Goal: Task Accomplishment & Management: Manage account settings

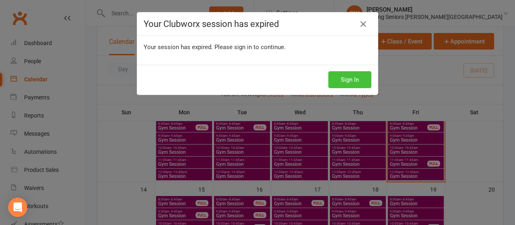
click at [353, 81] on button "Sign In" at bounding box center [349, 79] width 43 height 17
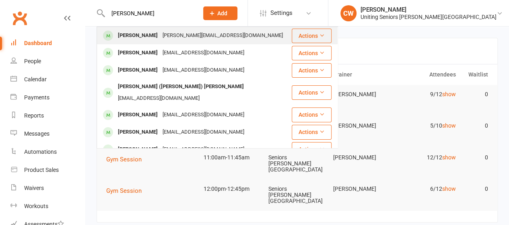
type input "marie de"
click at [168, 39] on div "ian.mellow@bigpond.com" at bounding box center [222, 36] width 125 height 12
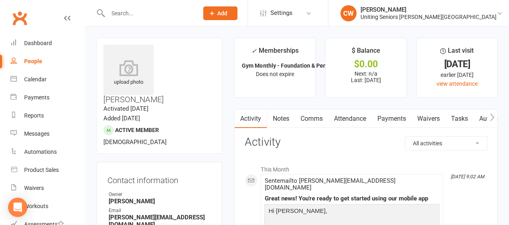
scroll to position [0, 0]
click at [490, 114] on icon "button" at bounding box center [491, 117] width 5 height 8
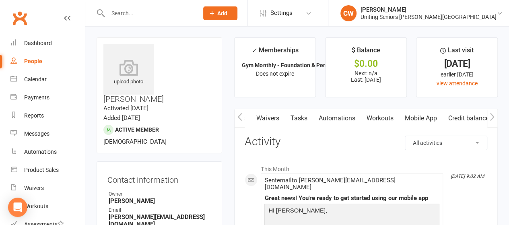
scroll to position [0, 160]
click at [421, 123] on link "Mobile App" at bounding box center [423, 118] width 43 height 18
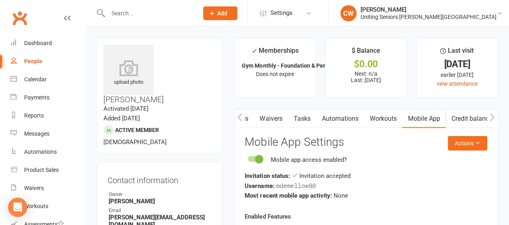
click at [133, 12] on input "text" at bounding box center [148, 13] width 87 height 11
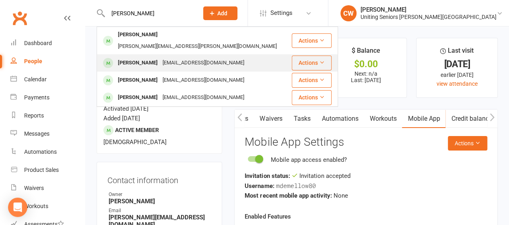
type input "chris cook"
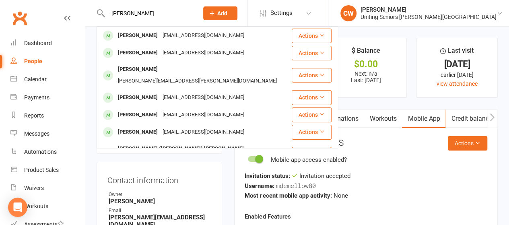
click at [157, 57] on div "Christopher Cook" at bounding box center [137, 53] width 45 height 12
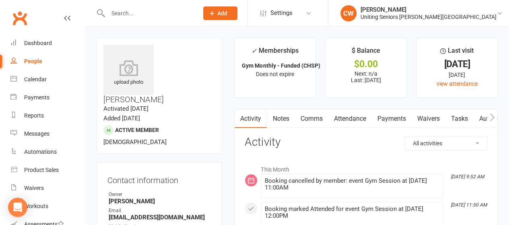
click at [31, 48] on link "Dashboard" at bounding box center [47, 43] width 74 height 18
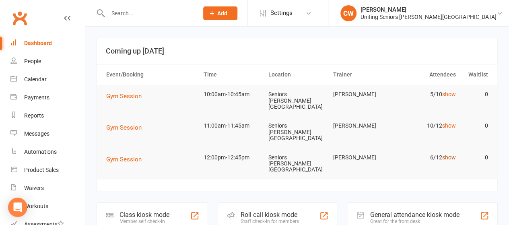
click at [450, 154] on link "show" at bounding box center [449, 157] width 14 height 6
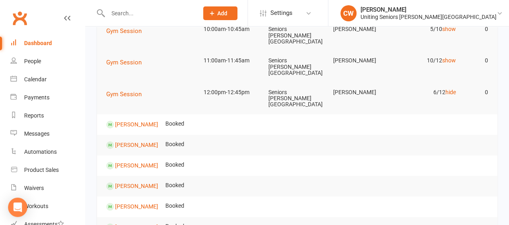
scroll to position [66, 0]
click at [138, 141] on link "Christopher Cook" at bounding box center [136, 144] width 43 height 6
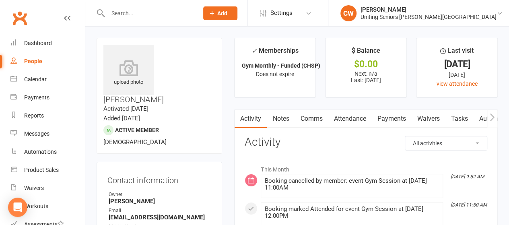
click at [34, 63] on div "People" at bounding box center [33, 61] width 18 height 6
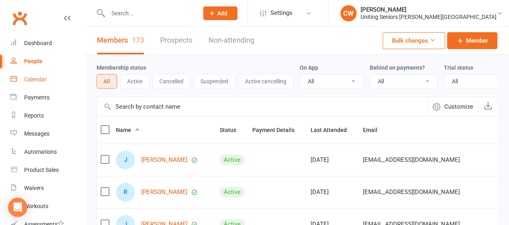
click at [42, 81] on div "Calendar" at bounding box center [35, 79] width 23 height 6
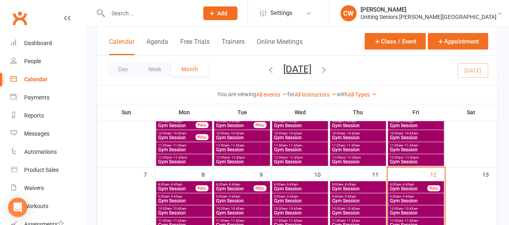
scroll to position [147, 0]
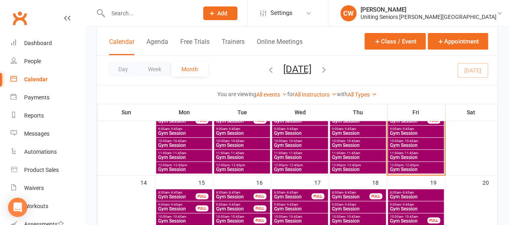
click at [407, 169] on span "Gym Session" at bounding box center [415, 169] width 53 height 5
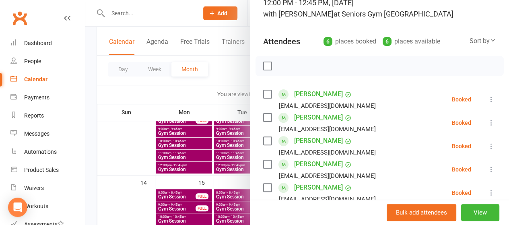
scroll to position [132, 0]
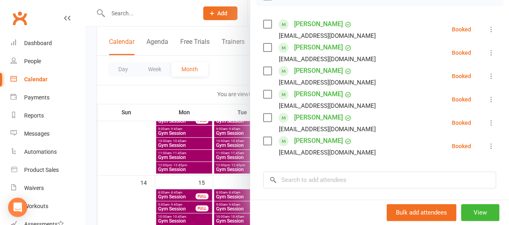
click at [487, 53] on icon at bounding box center [491, 53] width 8 height 8
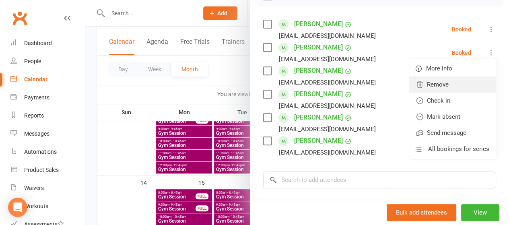
click at [433, 86] on link "Remove" at bounding box center [452, 84] width 86 height 16
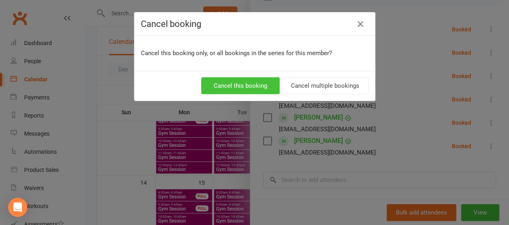
click at [255, 82] on button "Cancel this booking" at bounding box center [240, 85] width 78 height 17
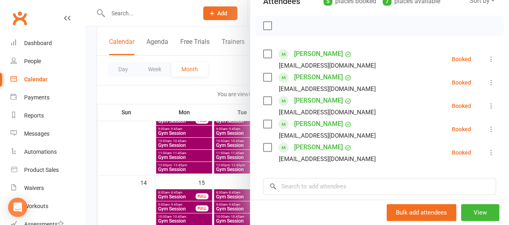
scroll to position [101, 0]
click at [208, 28] on div at bounding box center [296, 112] width 423 height 225
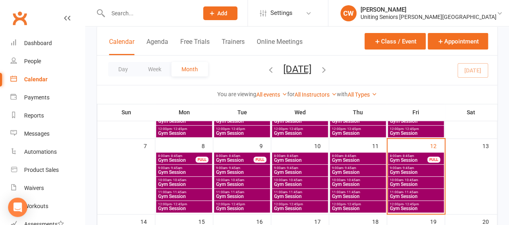
scroll to position [107, 0]
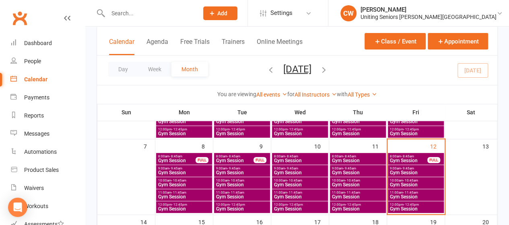
click at [407, 206] on span "Gym Session" at bounding box center [415, 208] width 53 height 5
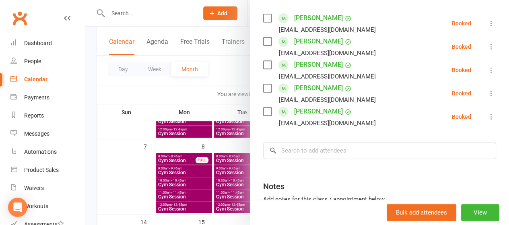
scroll to position [139, 0]
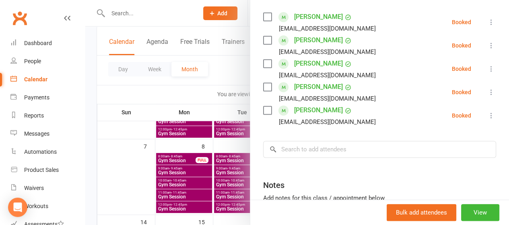
click at [200, 90] on div at bounding box center [296, 112] width 423 height 225
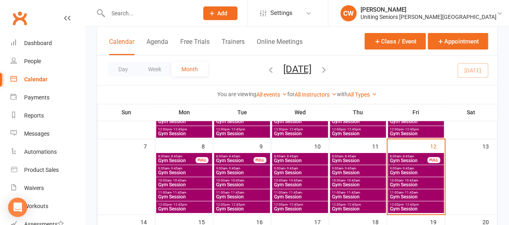
click at [403, 194] on span "Gym Session" at bounding box center [415, 196] width 53 height 5
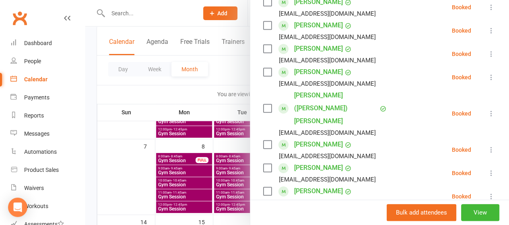
scroll to position [178, 0]
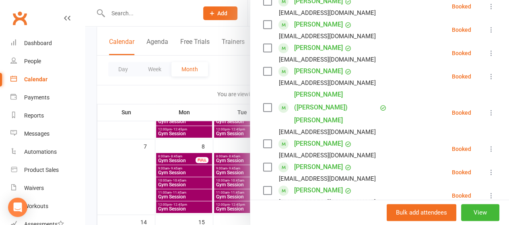
click at [196, 94] on div at bounding box center [296, 112] width 423 height 225
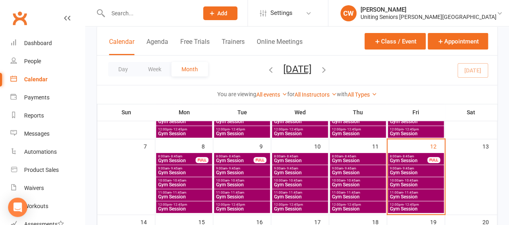
click at [414, 182] on span "Gym Session" at bounding box center [415, 184] width 53 height 5
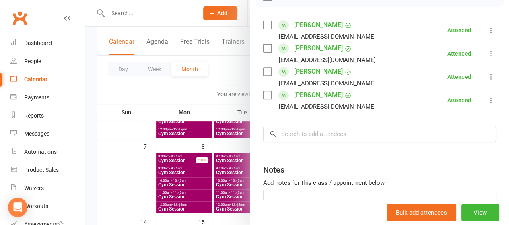
scroll to position [19, 0]
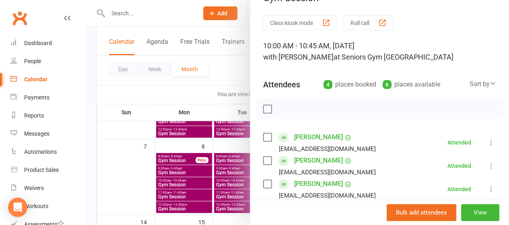
click at [235, 86] on div at bounding box center [296, 112] width 423 height 225
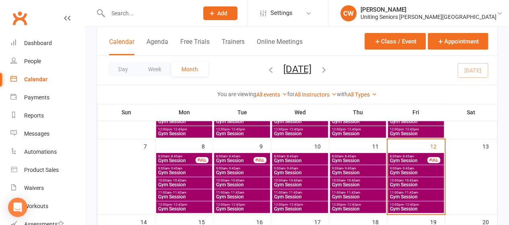
click at [409, 208] on span "Gym Session" at bounding box center [415, 208] width 53 height 5
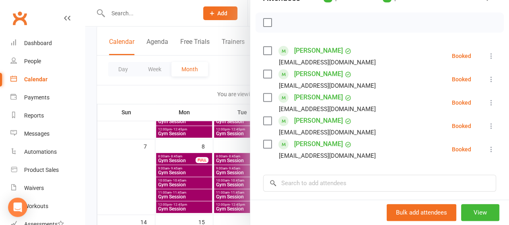
scroll to position [0, 0]
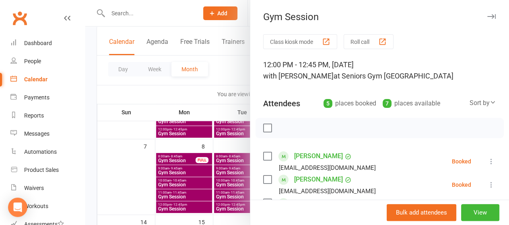
click at [202, 90] on div at bounding box center [296, 112] width 423 height 225
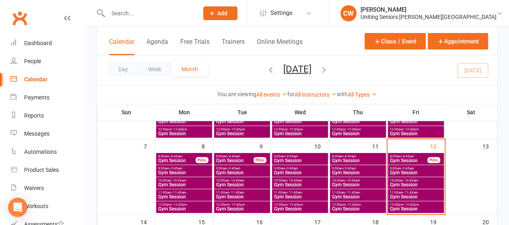
click at [410, 183] on span "Gym Session" at bounding box center [415, 184] width 53 height 5
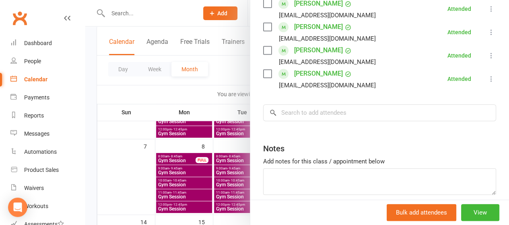
scroll to position [98, 0]
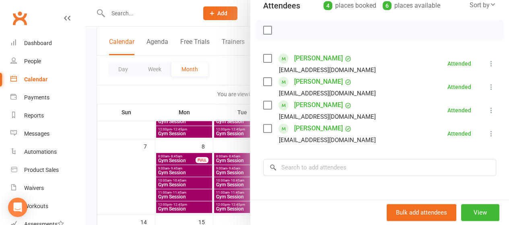
click at [165, 94] on div at bounding box center [296, 112] width 423 height 225
